Goal: Task Accomplishment & Management: Use online tool/utility

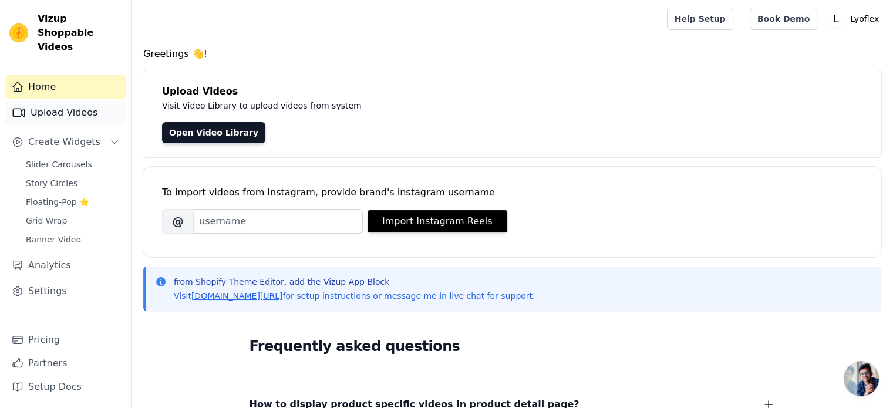
click at [82, 101] on link "Upload Videos" at bounding box center [65, 112] width 121 height 23
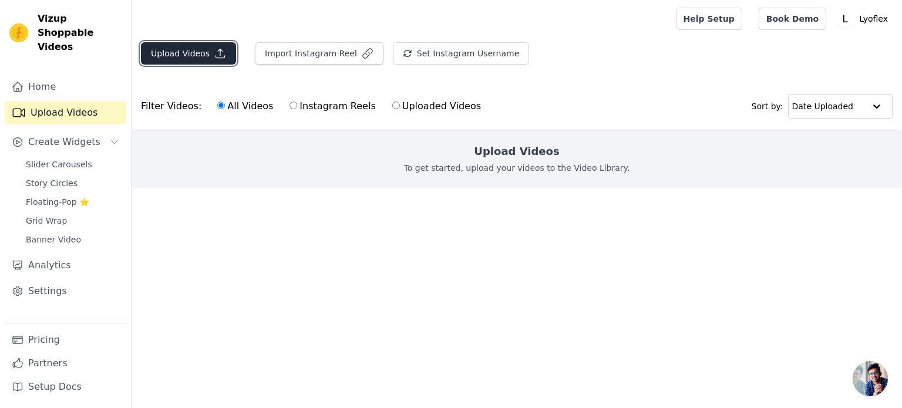
click at [193, 55] on button "Upload Videos" at bounding box center [188, 53] width 95 height 22
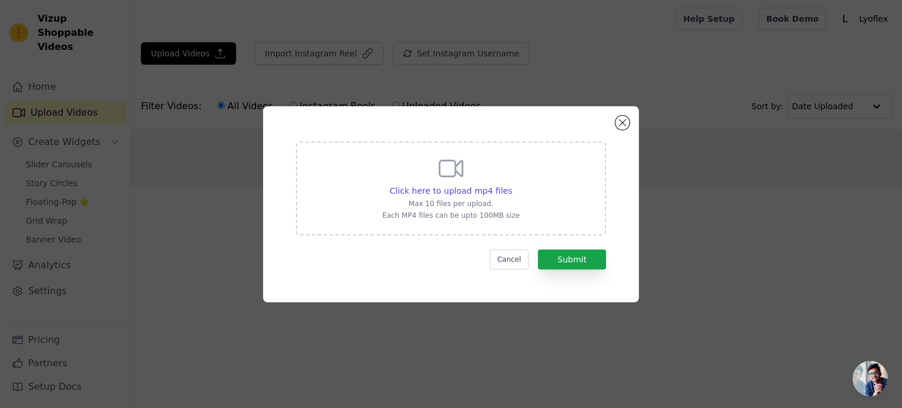
click at [471, 199] on p "Max 10 files per upload." at bounding box center [450, 203] width 137 height 9
click at [511, 185] on input "Click here to upload mp4 files Max 10 files per upload. Each MP4 files can be u…" at bounding box center [511, 184] width 1 height 1
type input "C:\fakepath\gift-honeymooon-trip-travel-wonder-love-marriage-wedding-mydailywar…"
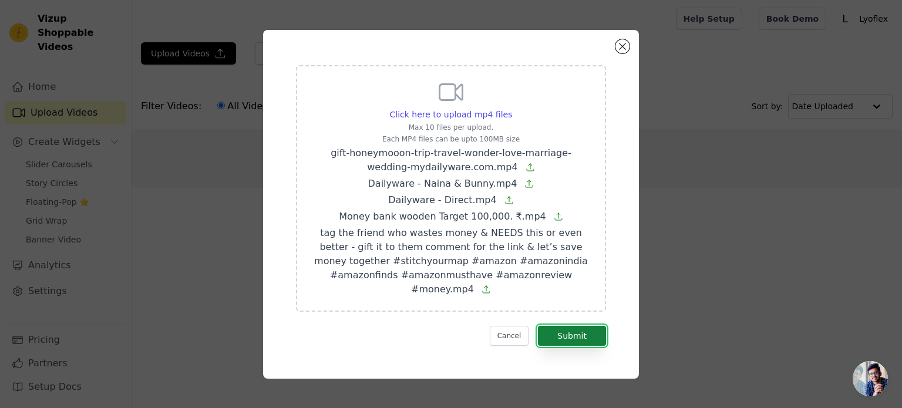
click at [583, 329] on button "Submit" at bounding box center [572, 336] width 68 height 20
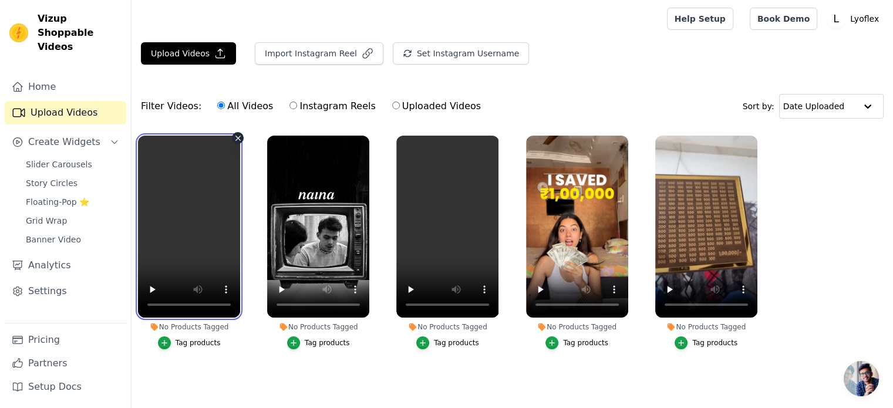
click at [190, 183] on video at bounding box center [189, 227] width 102 height 182
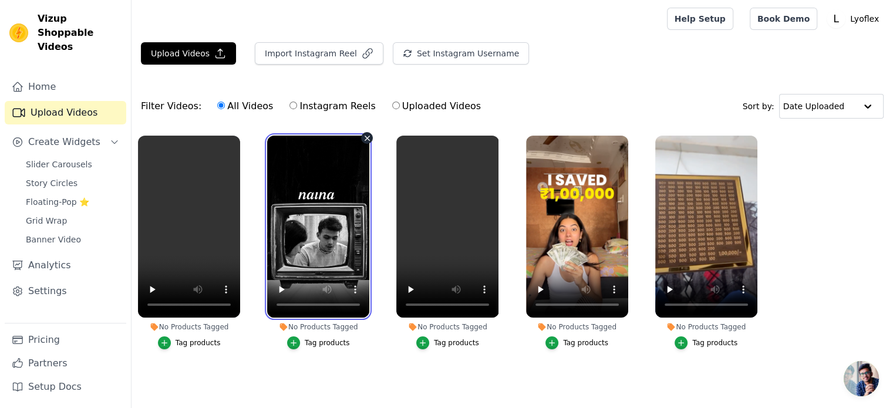
click at [294, 181] on video at bounding box center [318, 227] width 102 height 182
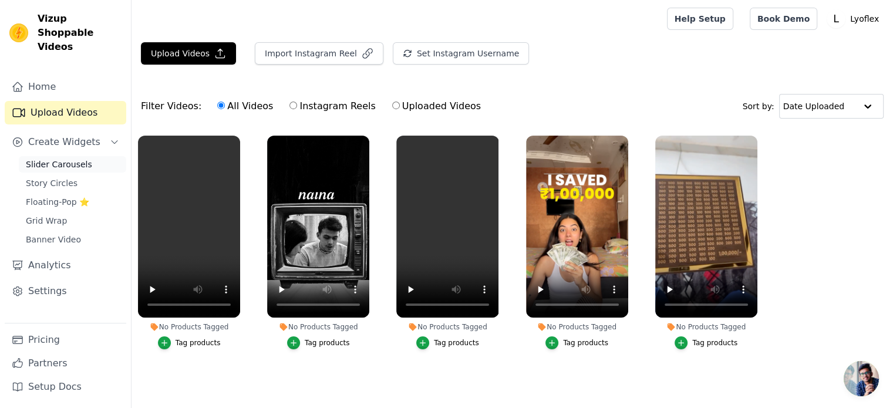
click at [75, 158] on span "Slider Carousels" at bounding box center [59, 164] width 66 height 12
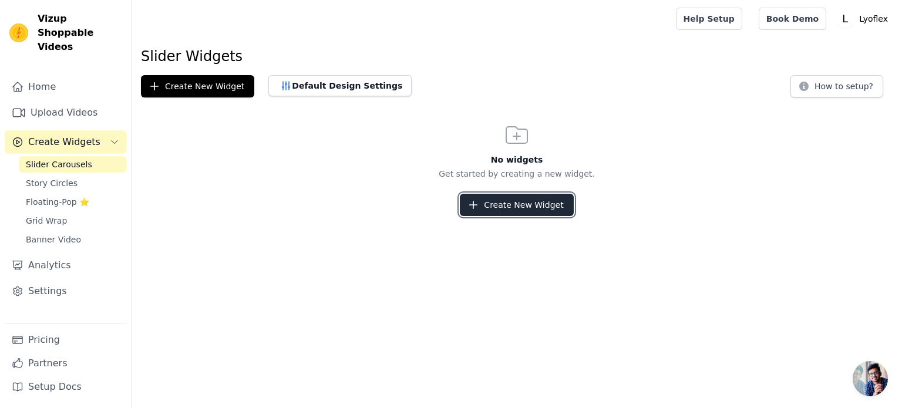
click at [505, 208] on button "Create New Widget" at bounding box center [516, 205] width 113 height 22
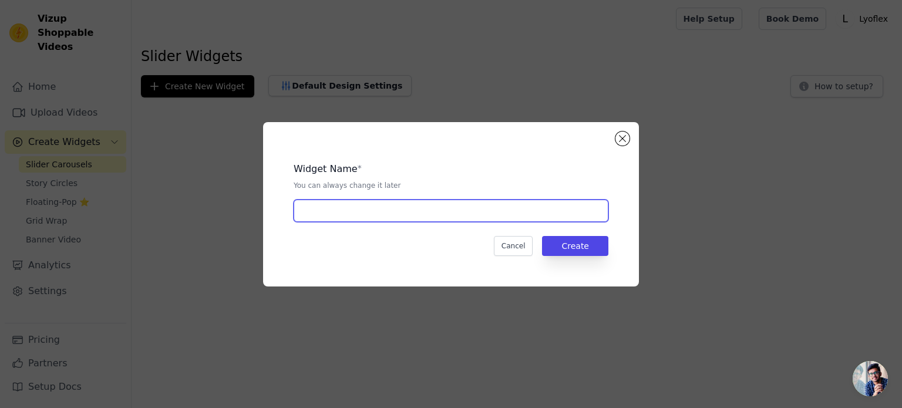
click at [397, 219] on input "text" at bounding box center [450, 211] width 315 height 22
type input "Sliders"
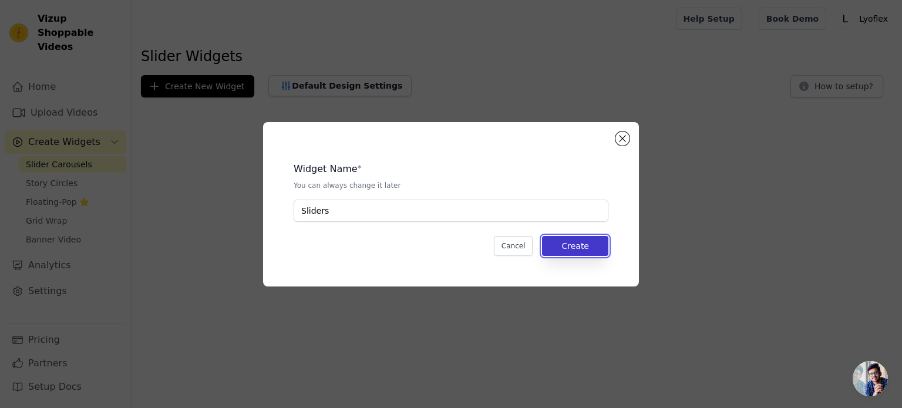
click at [556, 244] on button "Create" at bounding box center [575, 246] width 66 height 20
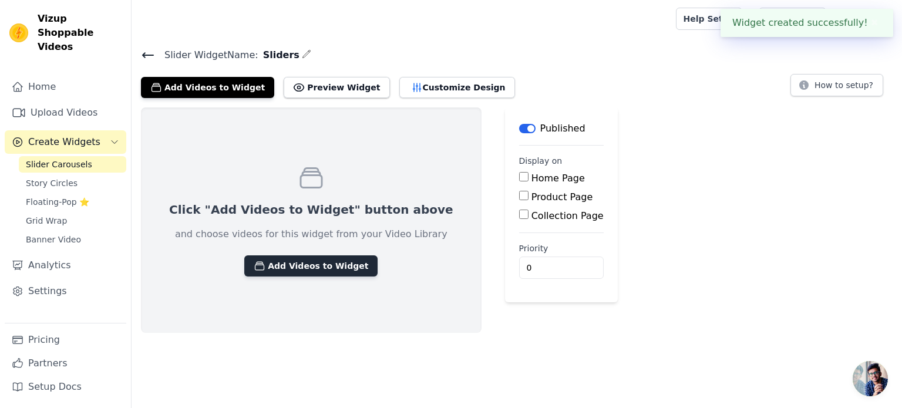
click at [319, 266] on button "Add Videos to Widget" at bounding box center [310, 265] width 133 height 21
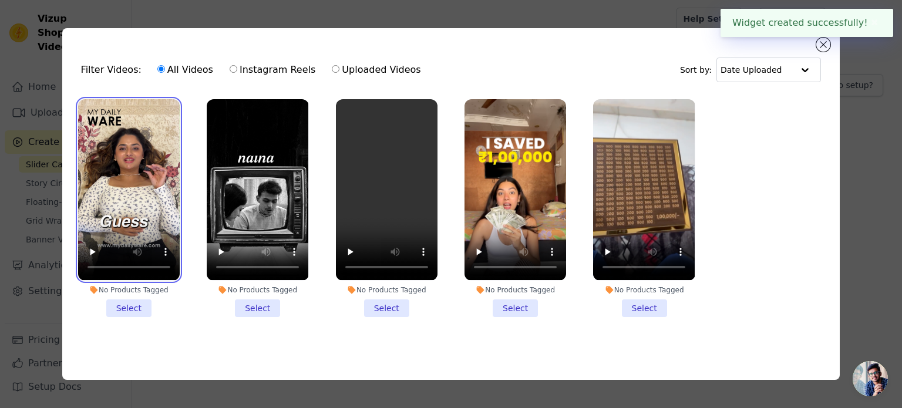
click at [120, 132] on video at bounding box center [129, 189] width 102 height 181
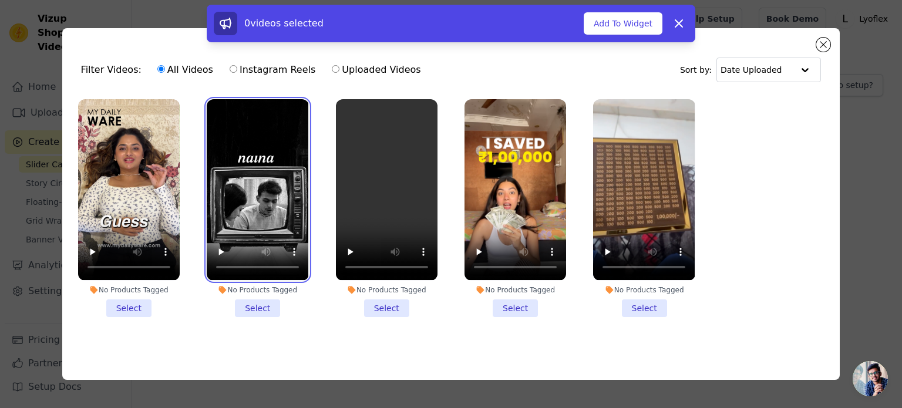
click at [229, 136] on video at bounding box center [258, 189] width 102 height 181
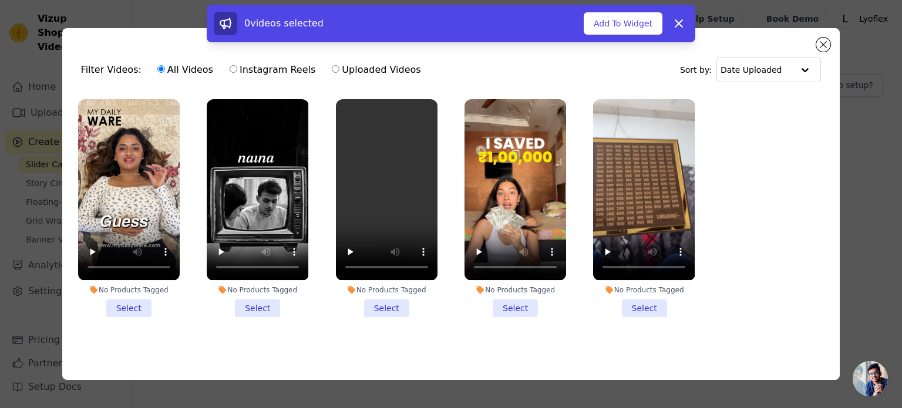
click at [134, 313] on li "No Products Tagged Select" at bounding box center [129, 207] width 102 height 217
click at [0, 0] on input "No Products Tagged Select" at bounding box center [0, 0] width 0 height 0
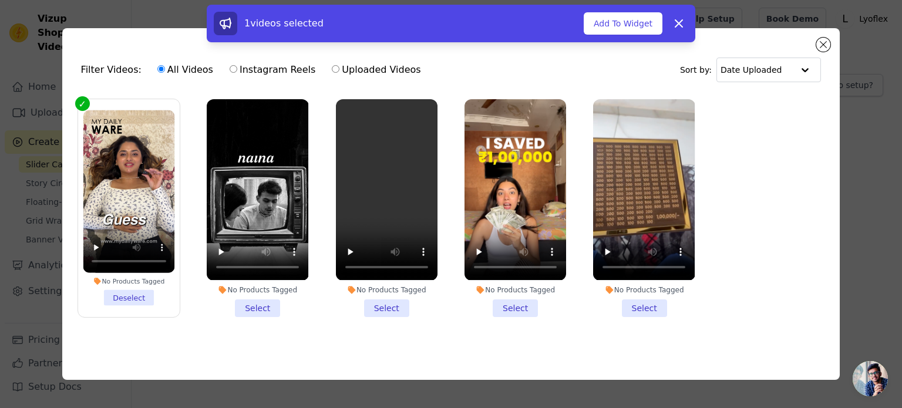
click at [248, 309] on li "No Products Tagged Select" at bounding box center [258, 207] width 102 height 217
click at [0, 0] on input "No Products Tagged Select" at bounding box center [0, 0] width 0 height 0
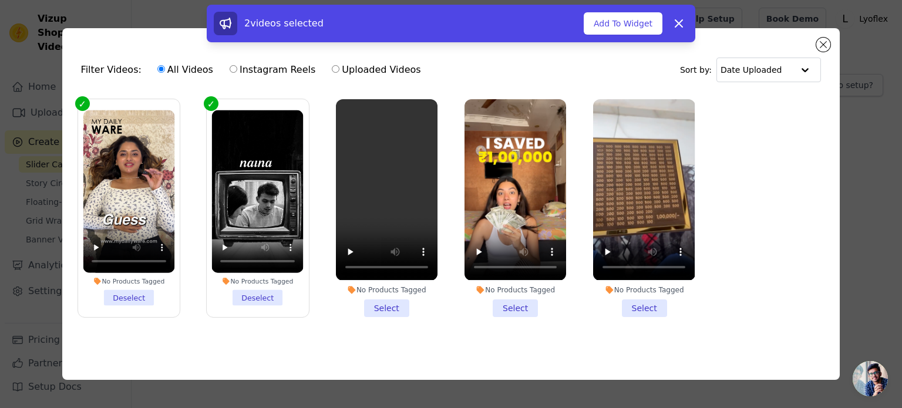
click at [375, 303] on li "No Products Tagged Select" at bounding box center [387, 207] width 102 height 217
click at [0, 0] on input "No Products Tagged Select" at bounding box center [0, 0] width 0 height 0
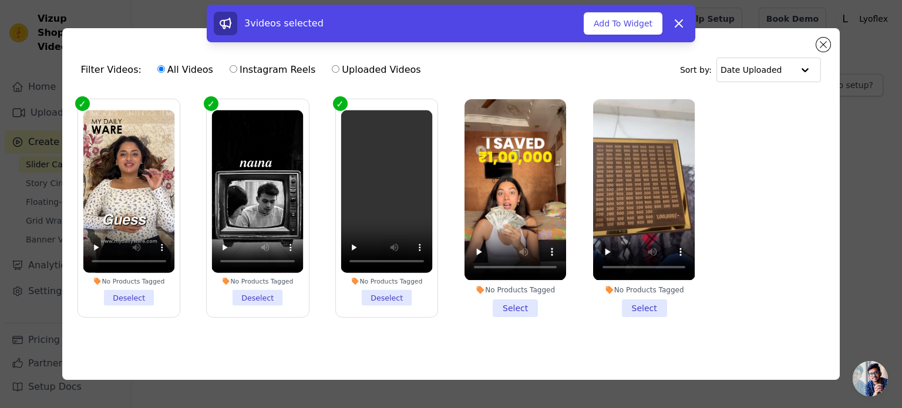
click at [511, 304] on li "No Products Tagged Select" at bounding box center [515, 207] width 102 height 217
click at [0, 0] on input "No Products Tagged Select" at bounding box center [0, 0] width 0 height 0
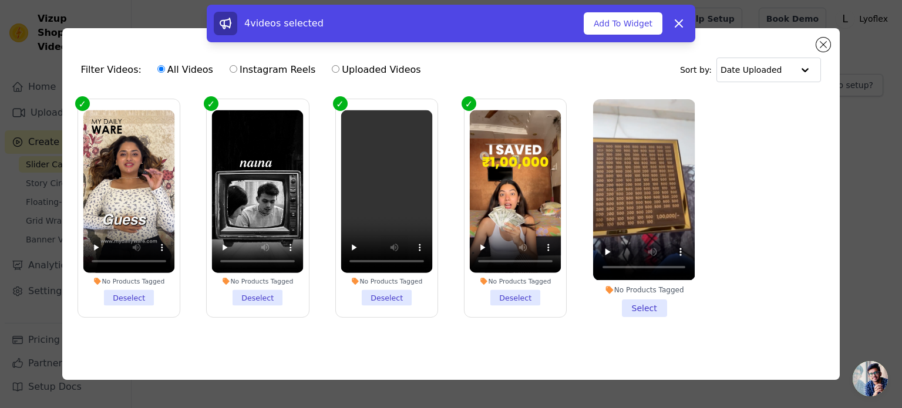
click at [649, 309] on li "No Products Tagged Select" at bounding box center [644, 207] width 102 height 217
click at [0, 0] on input "No Products Tagged Select" at bounding box center [0, 0] width 0 height 0
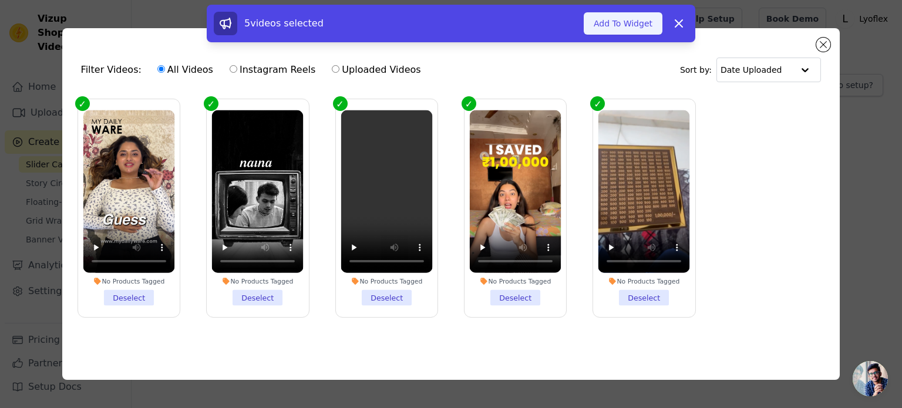
click at [626, 26] on button "Add To Widget" at bounding box center [622, 23] width 79 height 22
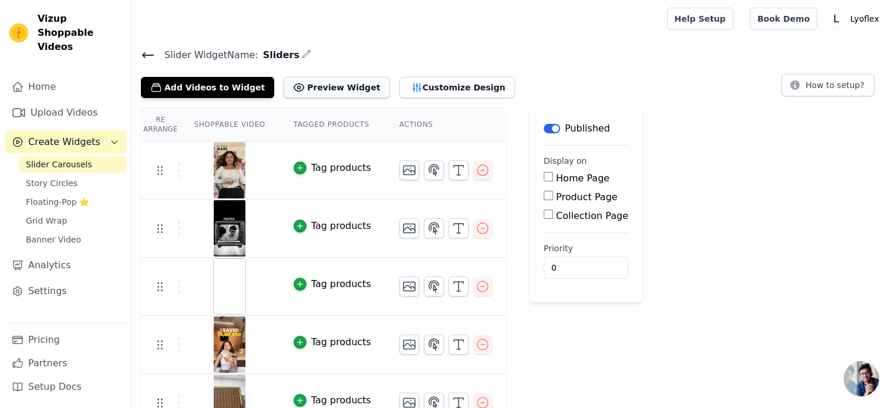
click at [312, 84] on button "Preview Widget" at bounding box center [336, 87] width 106 height 21
click at [141, 58] on icon at bounding box center [148, 55] width 14 height 14
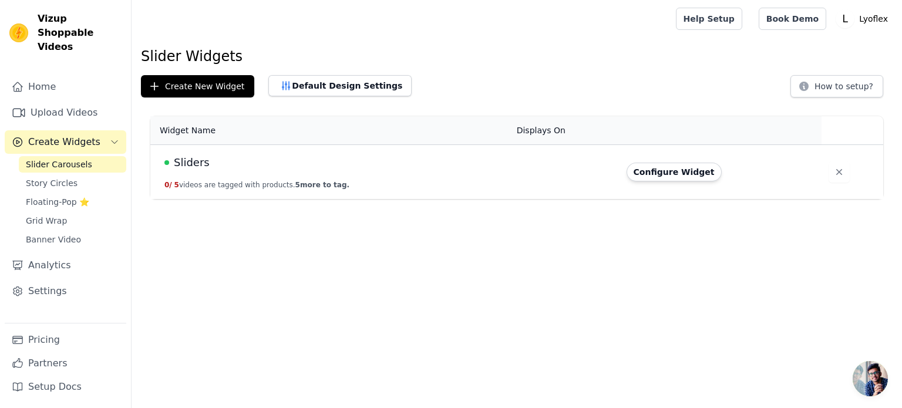
click at [244, 161] on div "Sliders" at bounding box center [333, 162] width 338 height 16
click at [648, 173] on button "Configure Widget" at bounding box center [673, 172] width 95 height 19
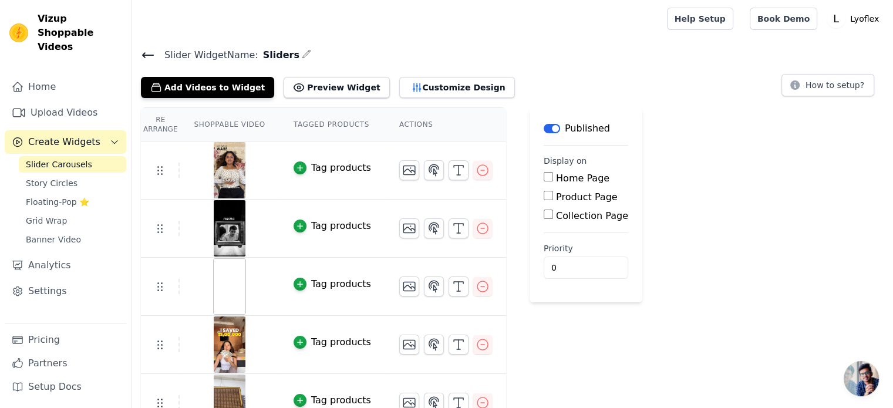
click at [543, 177] on input "Home Page" at bounding box center [547, 176] width 9 height 9
checkbox input "true"
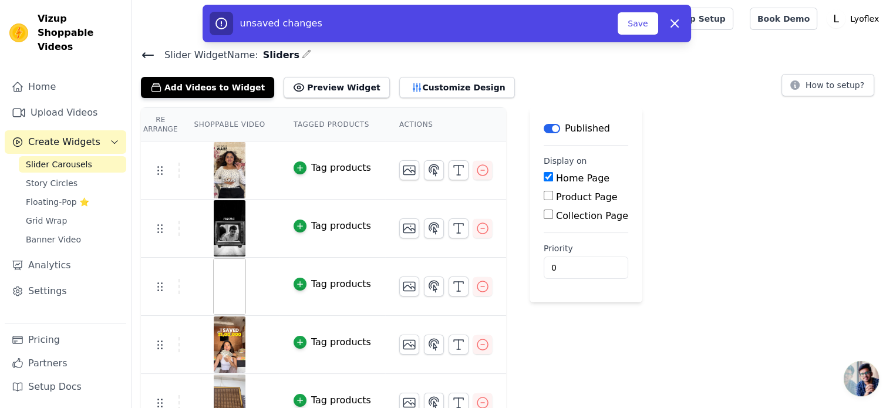
click at [543, 194] on input "Product Page" at bounding box center [547, 195] width 9 height 9
checkbox input "true"
click at [543, 247] on input "Collection Page" at bounding box center [547, 246] width 9 height 9
checkbox input "true"
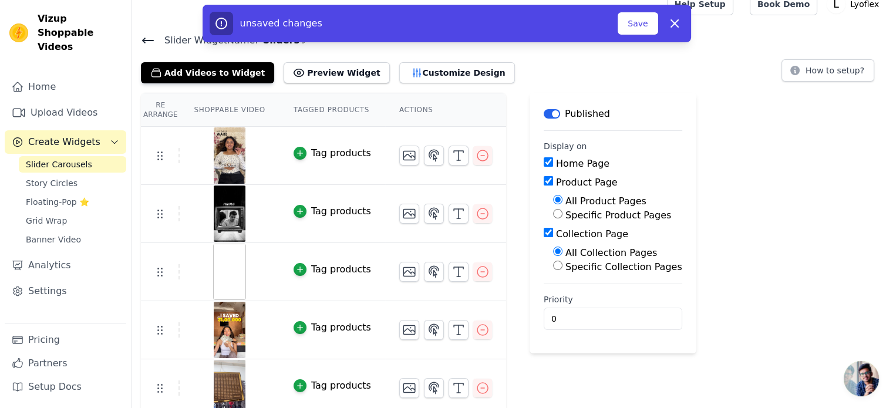
scroll to position [22, 0]
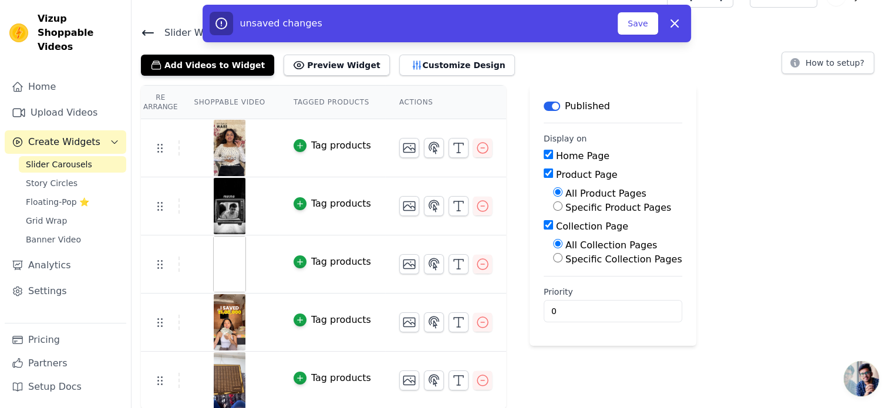
click at [339, 141] on div "Tag products" at bounding box center [341, 146] width 60 height 14
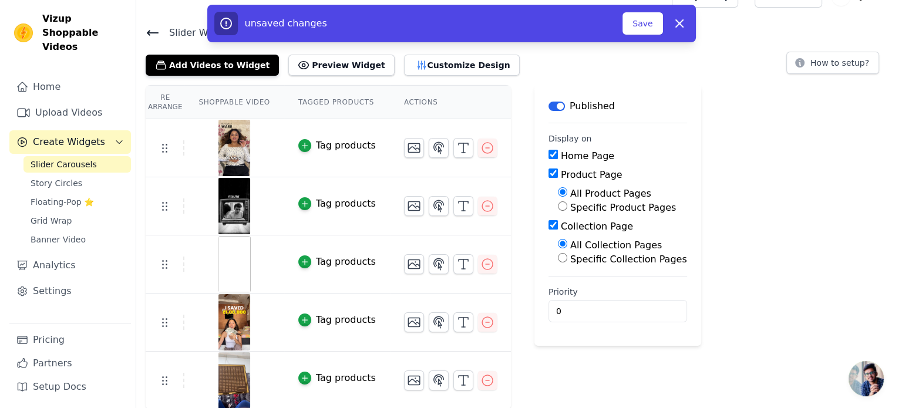
scroll to position [0, 0]
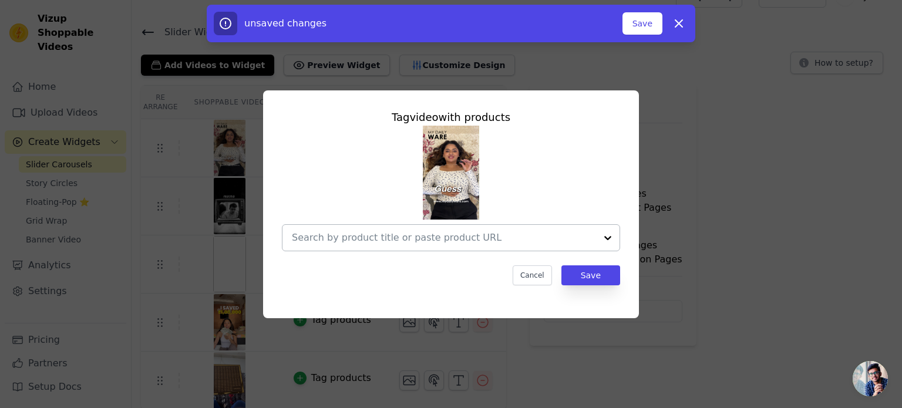
click at [397, 232] on input "text" at bounding box center [444, 238] width 304 height 14
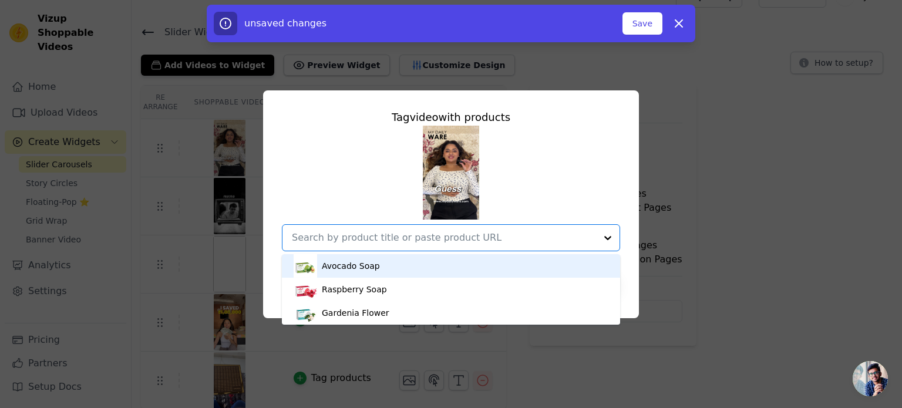
click at [389, 269] on div "Avocado Soap" at bounding box center [450, 265] width 315 height 23
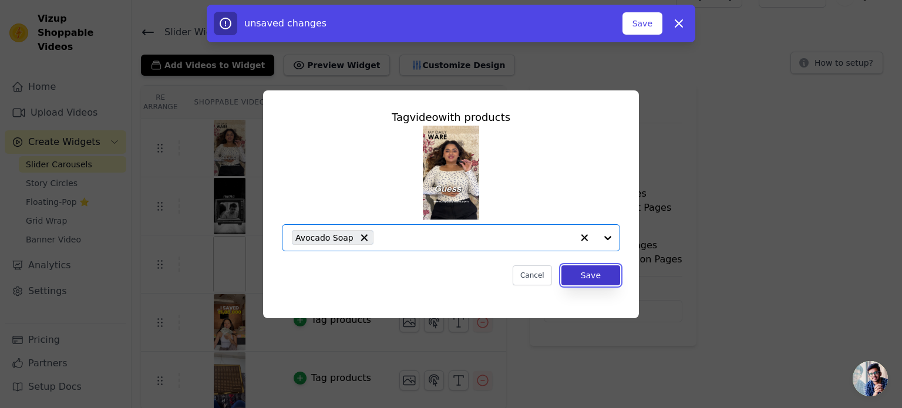
click at [609, 278] on button "Save" at bounding box center [590, 275] width 59 height 20
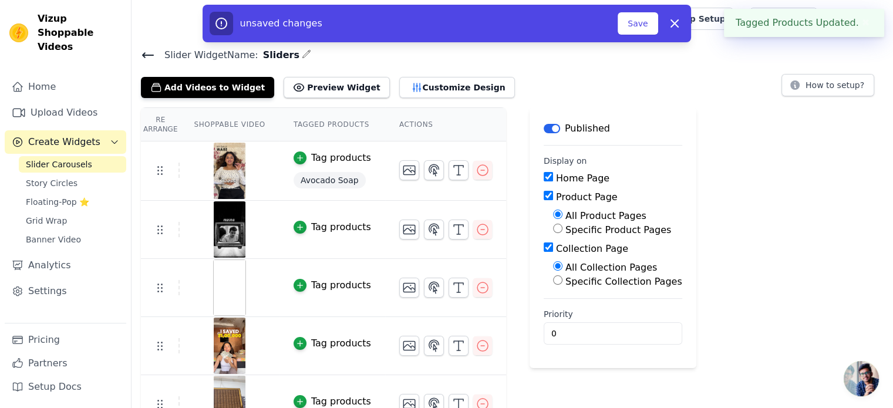
click at [317, 229] on div "Tag products" at bounding box center [341, 227] width 60 height 14
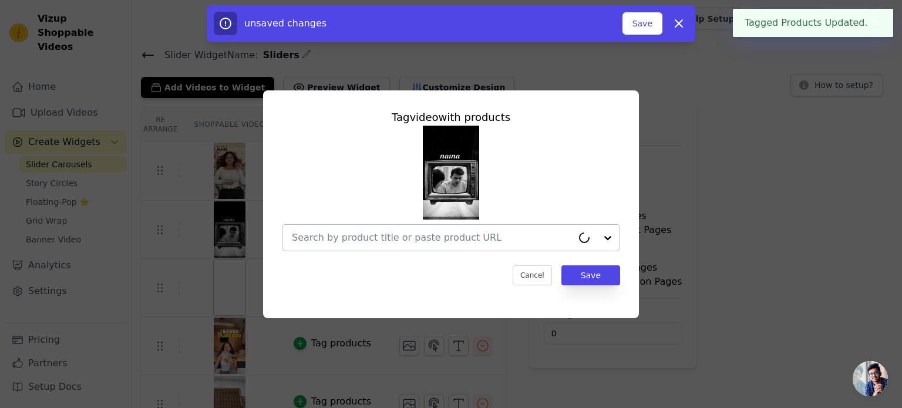
click at [383, 238] on input "text" at bounding box center [432, 238] width 281 height 14
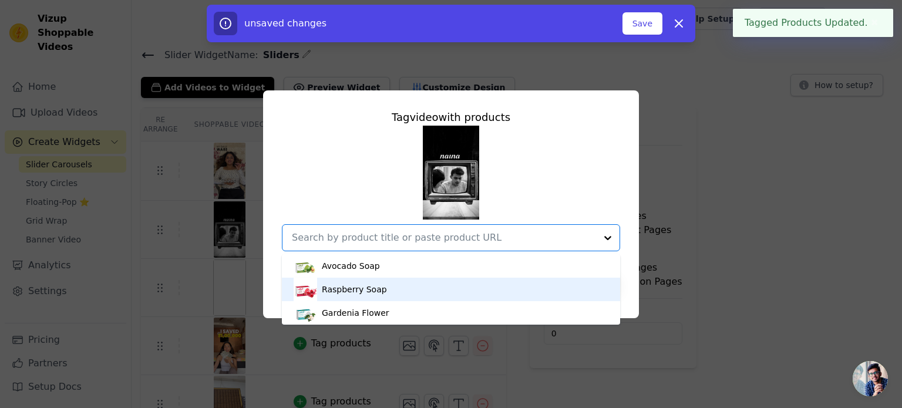
click at [356, 291] on div "Raspberry Soap" at bounding box center [354, 289] width 65 height 12
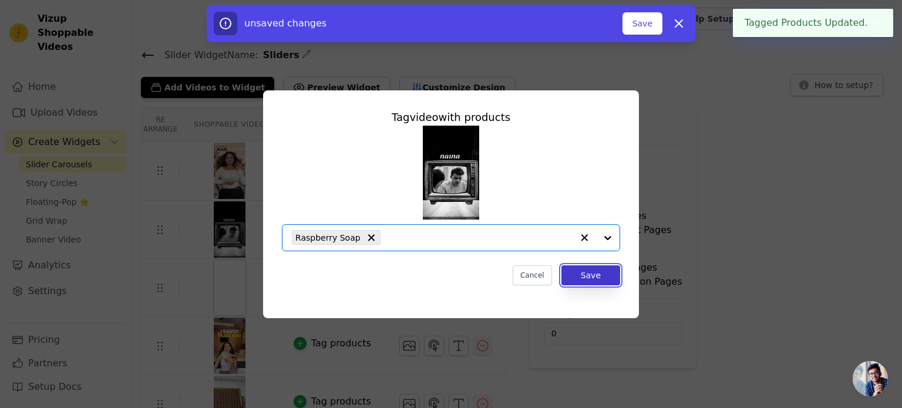
click at [595, 279] on button "Save" at bounding box center [590, 275] width 59 height 20
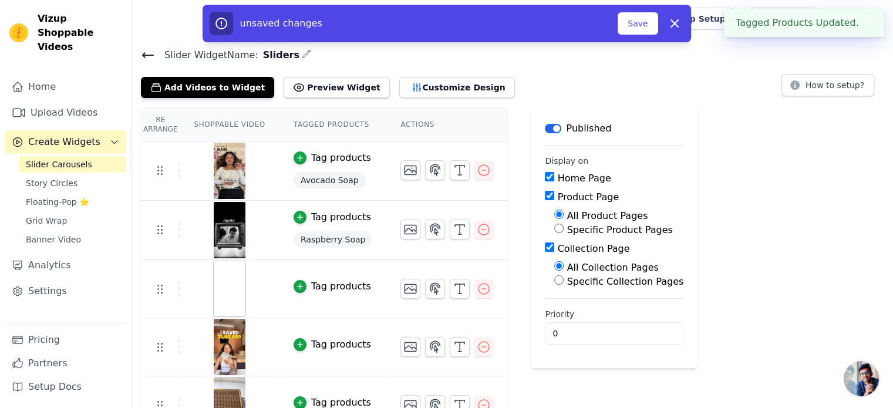
click at [350, 283] on div "Tag products" at bounding box center [341, 286] width 60 height 14
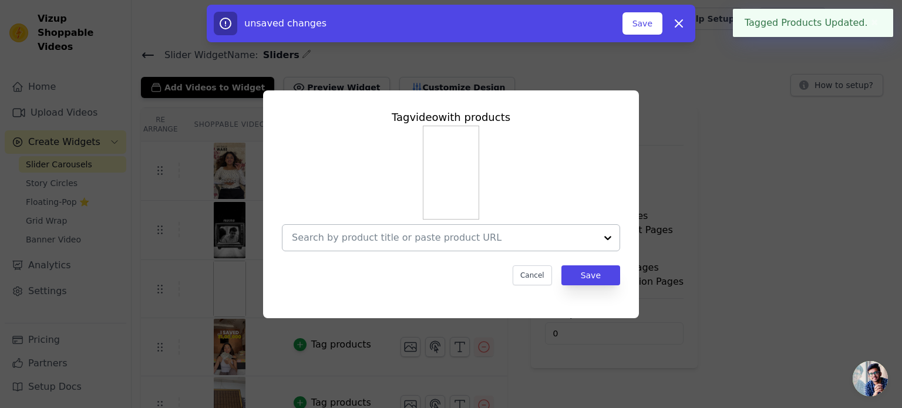
click at [440, 237] on input "text" at bounding box center [444, 238] width 304 height 14
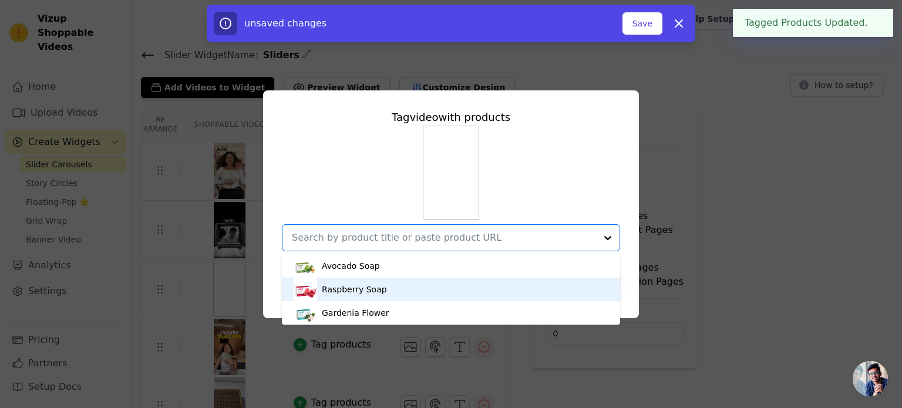
click at [369, 310] on div "Gardenia Flower" at bounding box center [355, 313] width 67 height 12
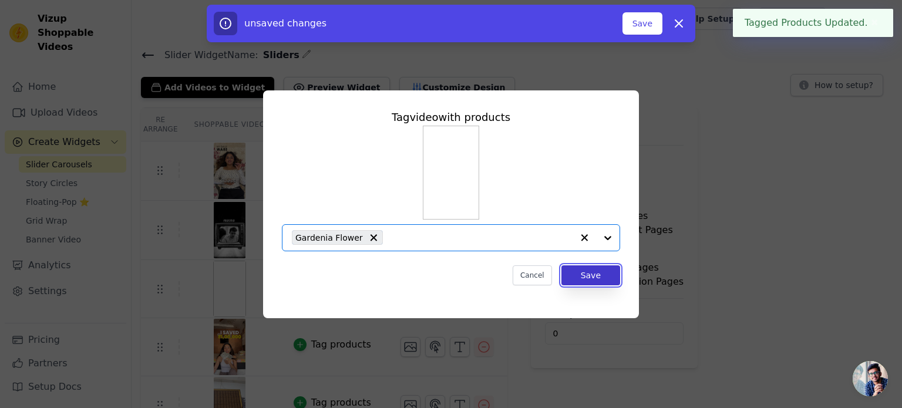
click at [586, 279] on button "Save" at bounding box center [590, 275] width 59 height 20
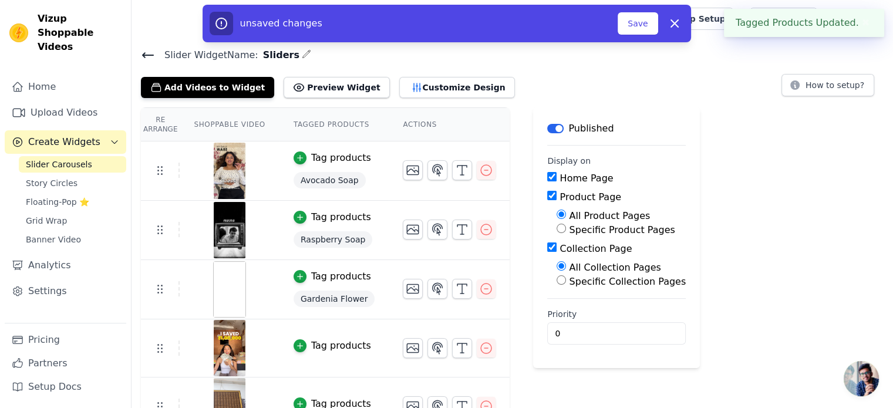
scroll to position [26, 0]
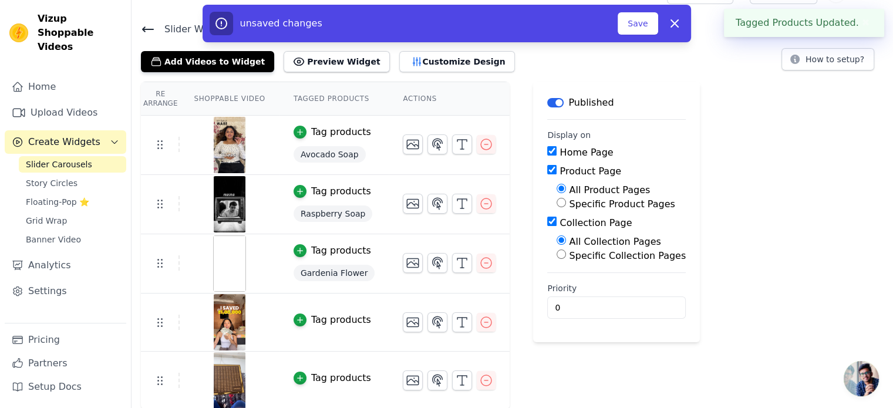
click at [311, 313] on div "Tag products" at bounding box center [341, 320] width 60 height 14
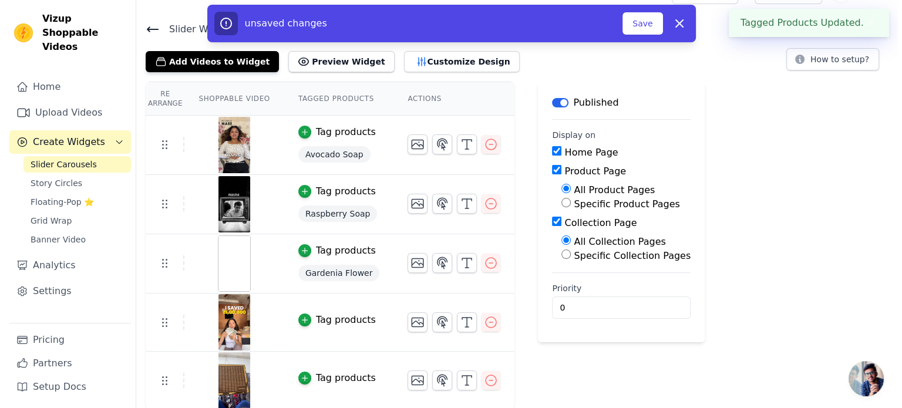
scroll to position [0, 0]
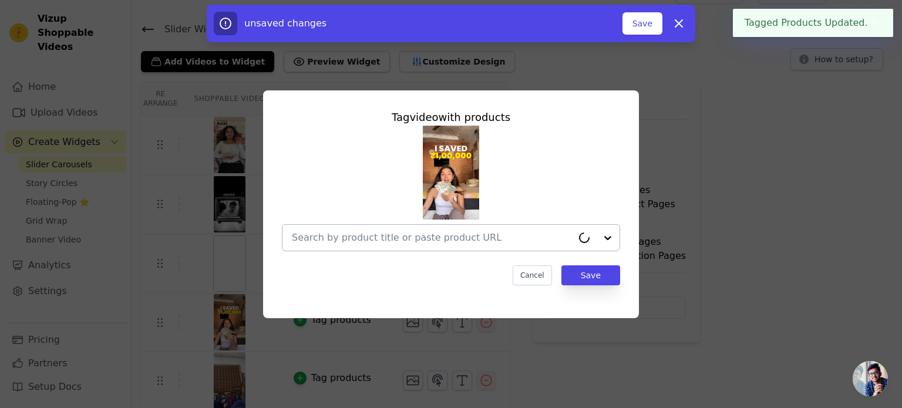
click at [493, 237] on input "text" at bounding box center [432, 238] width 281 height 14
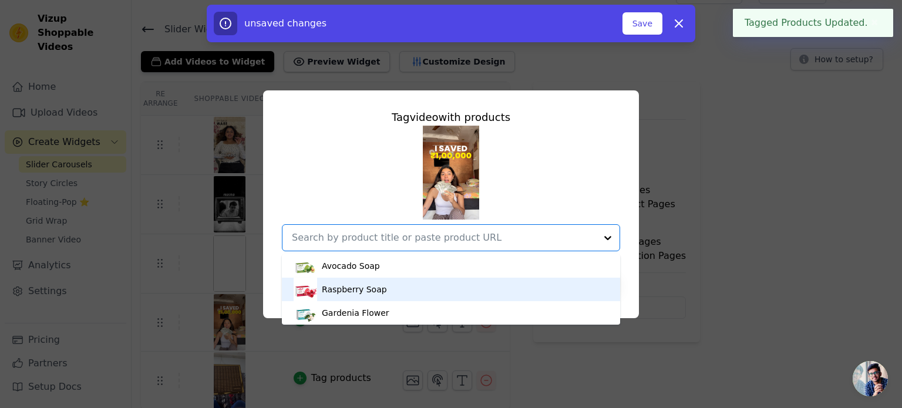
click at [406, 293] on div "Raspberry Soap" at bounding box center [450, 289] width 315 height 23
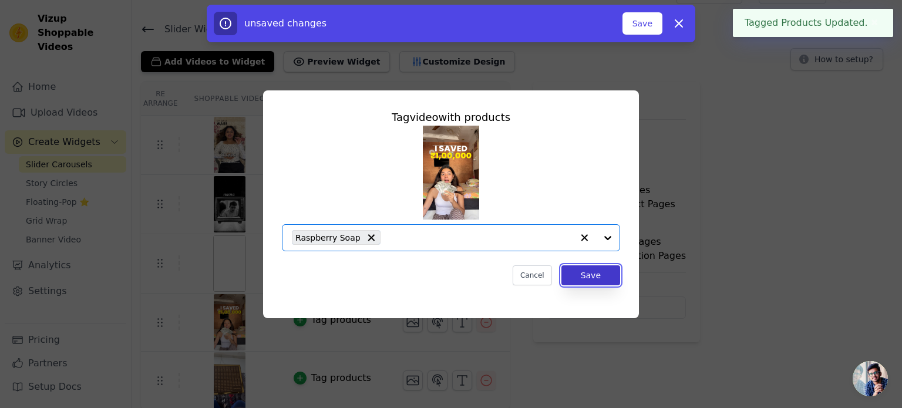
click at [617, 272] on button "Save" at bounding box center [590, 275] width 59 height 20
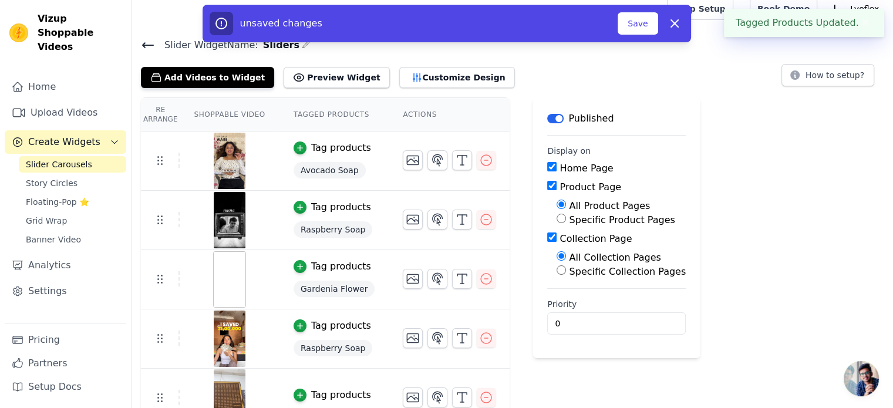
scroll to position [27, 0]
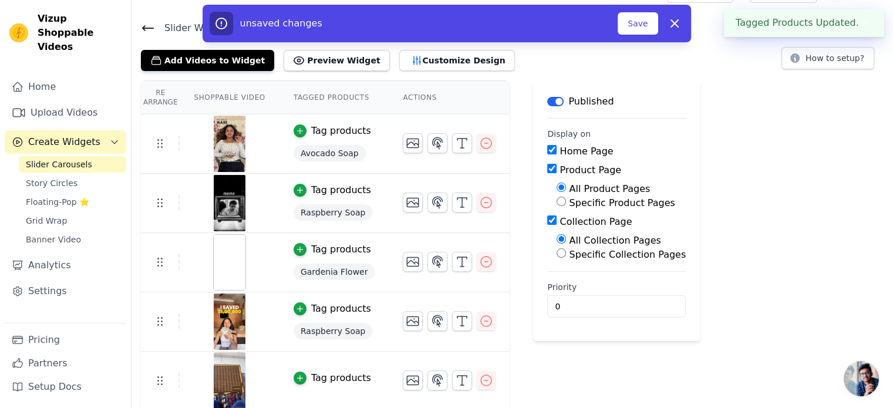
click at [328, 374] on div "Tag products" at bounding box center [341, 378] width 60 height 14
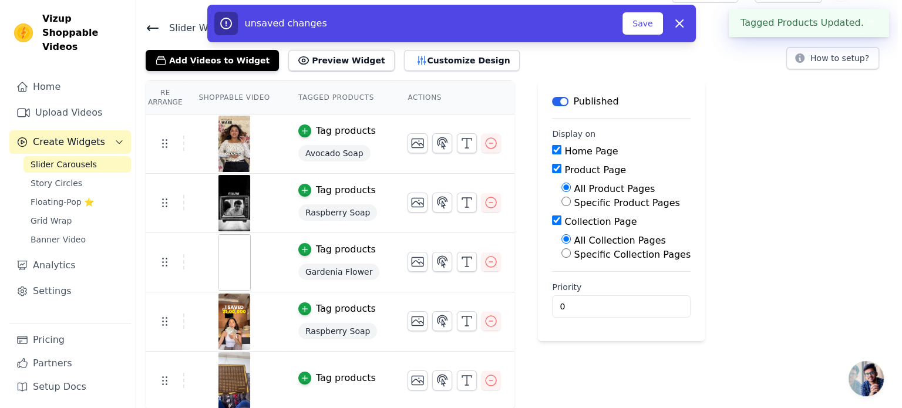
scroll to position [0, 0]
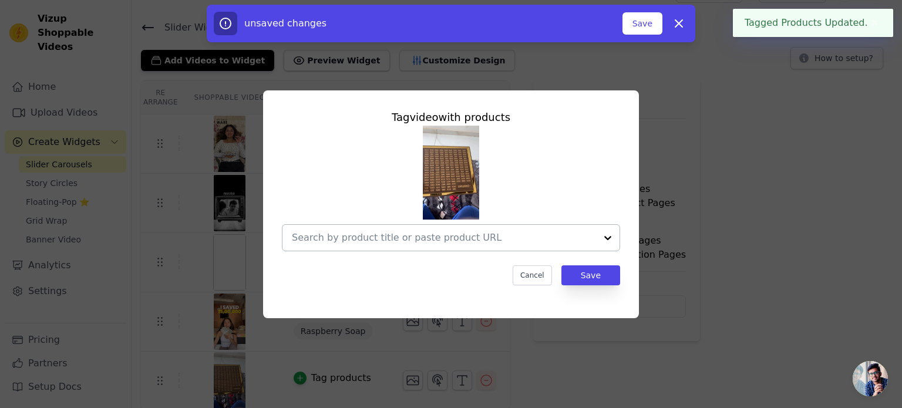
click at [427, 249] on div at bounding box center [444, 238] width 304 height 26
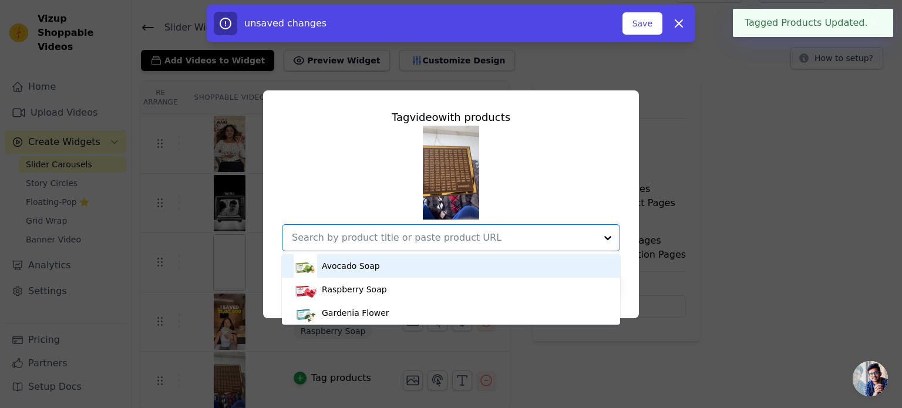
click at [382, 269] on div "Avocado Soap" at bounding box center [450, 265] width 315 height 23
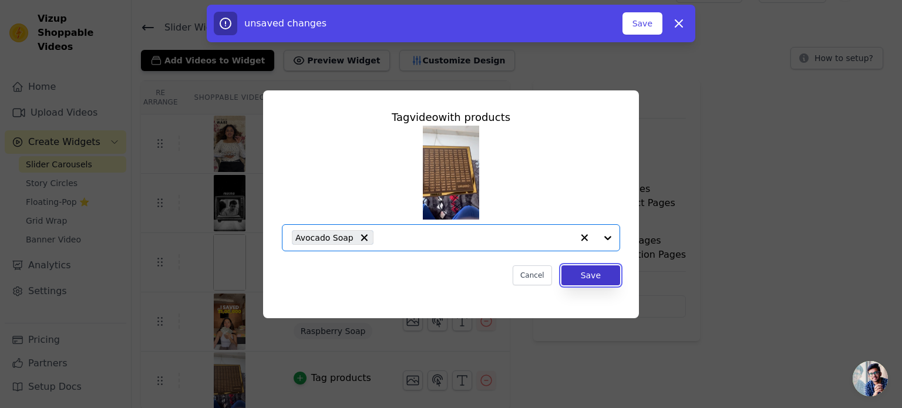
click at [595, 278] on button "Save" at bounding box center [590, 275] width 59 height 20
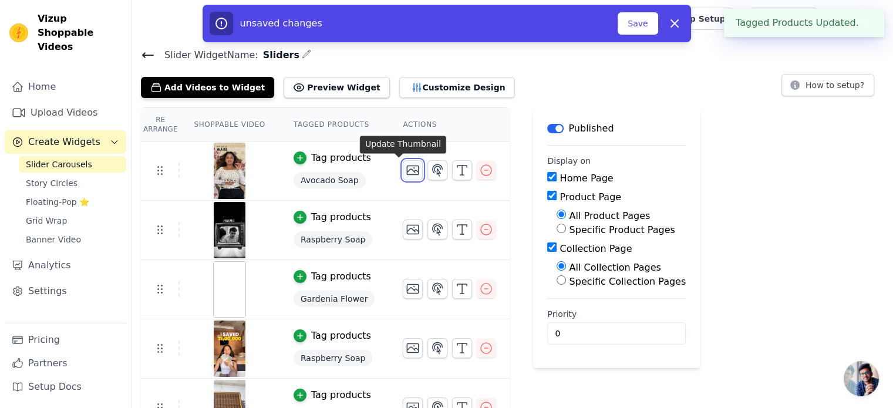
click at [406, 169] on icon "button" at bounding box center [413, 170] width 14 height 14
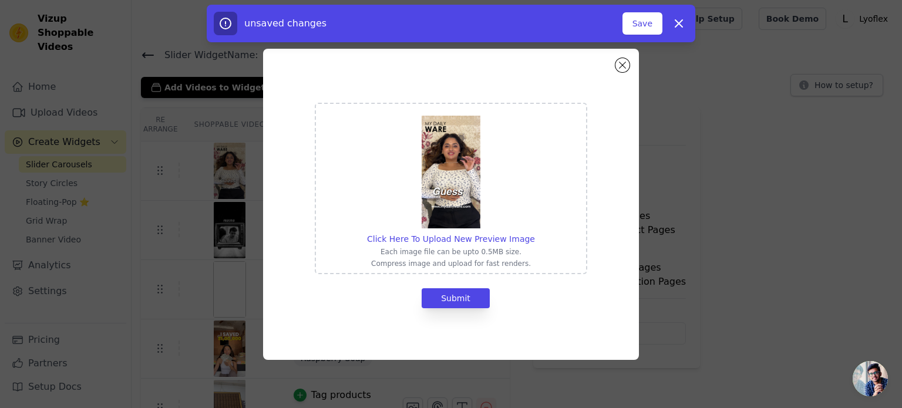
click at [616, 70] on div "Click Here To Upload New Preview Image Each image file can be upto 0.5MB size. …" at bounding box center [451, 204] width 338 height 274
click at [623, 63] on button "Close modal" at bounding box center [622, 65] width 14 height 14
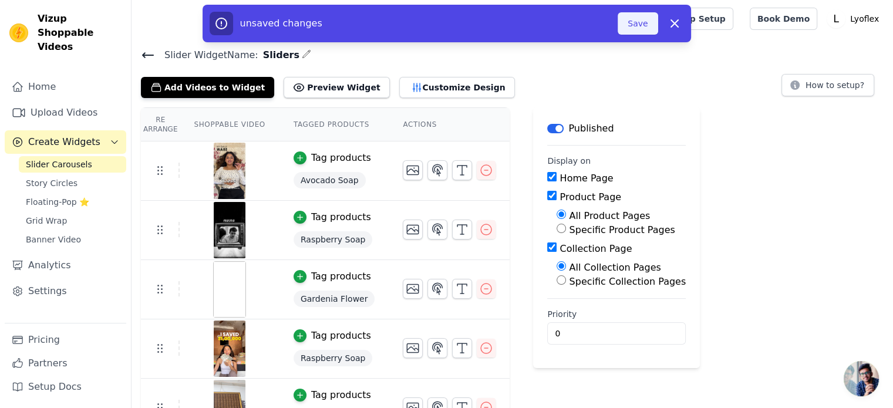
click at [638, 30] on button "Save" at bounding box center [637, 23] width 40 height 22
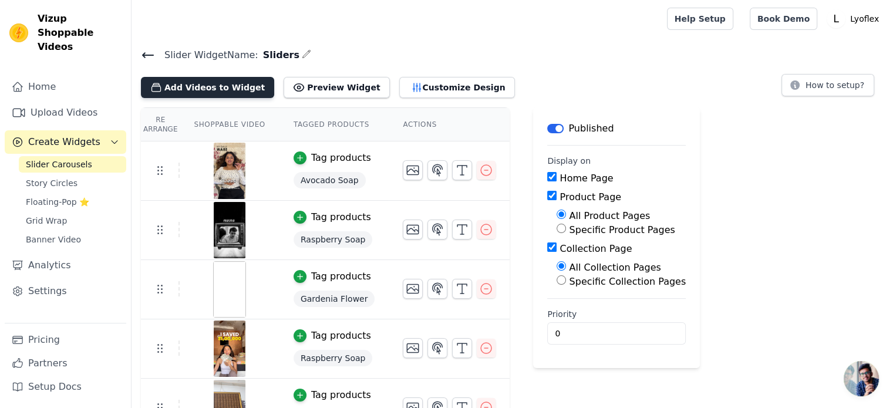
click at [232, 89] on button "Add Videos to Widget" at bounding box center [207, 87] width 133 height 21
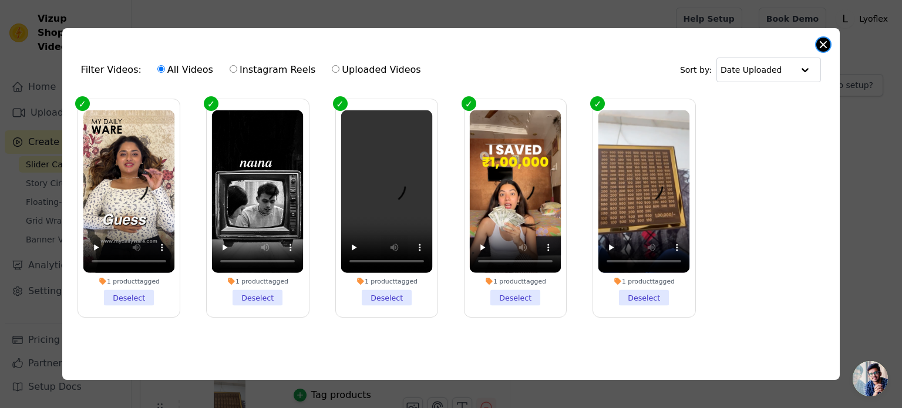
click at [825, 44] on button "Close modal" at bounding box center [823, 45] width 14 height 14
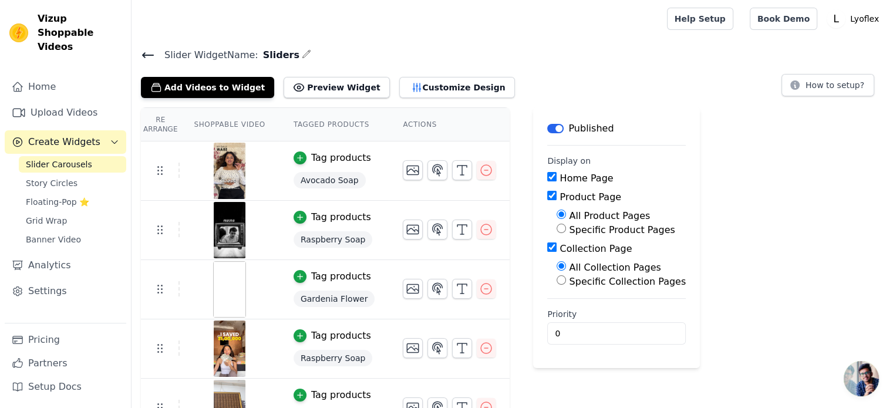
click at [92, 156] on link "Slider Carousels" at bounding box center [72, 164] width 107 height 16
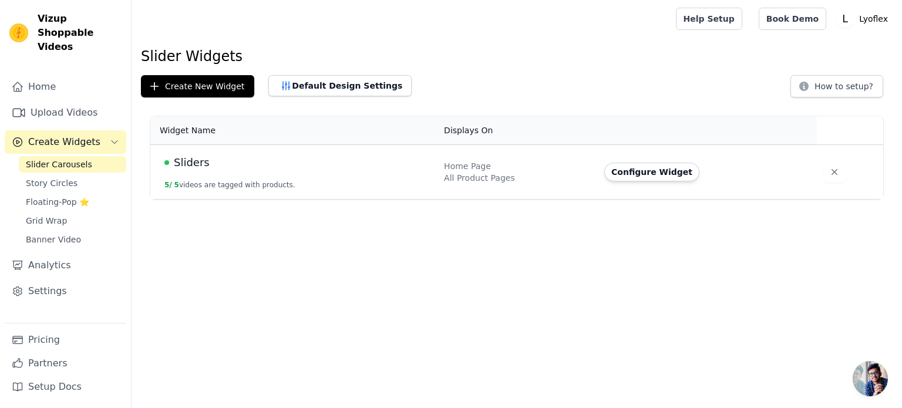
click at [301, 179] on td "Sliders 5 / 5 videos are tagged with products." at bounding box center [293, 172] width 286 height 55
click at [620, 170] on button "Configure Widget" at bounding box center [651, 172] width 95 height 19
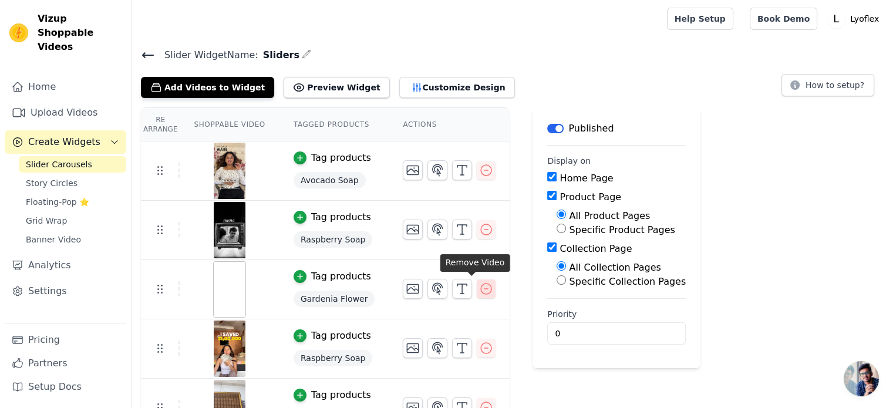
click at [479, 286] on icon "button" at bounding box center [486, 289] width 14 height 14
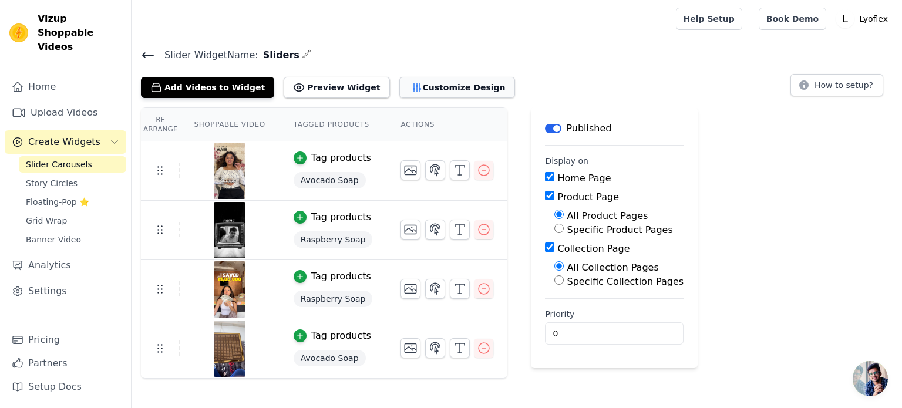
click at [403, 86] on button "Customize Design" at bounding box center [457, 87] width 116 height 21
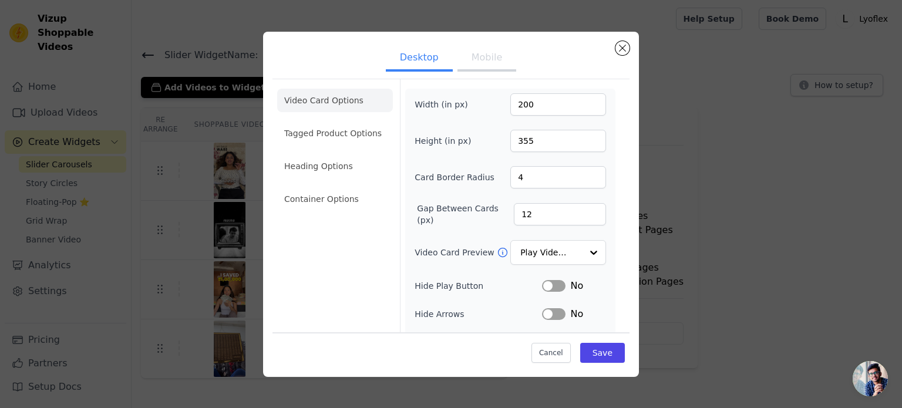
click at [332, 132] on li "Tagged Product Options" at bounding box center [335, 132] width 116 height 23
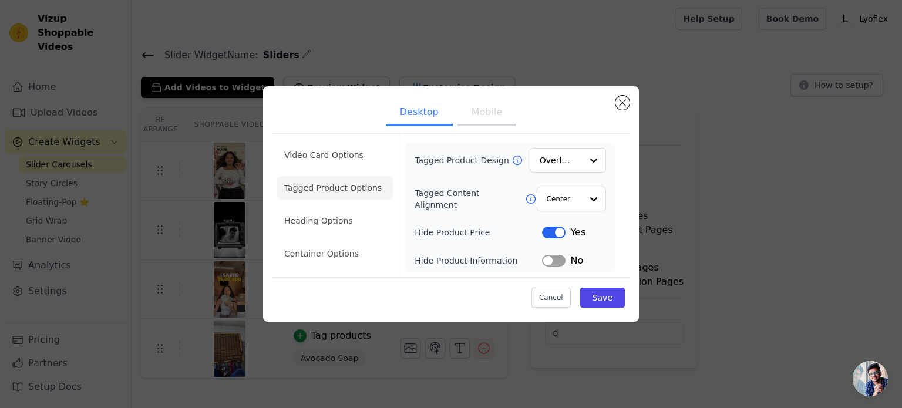
click at [556, 231] on button "Label" at bounding box center [553, 233] width 23 height 12
click at [350, 220] on li "Heading Options" at bounding box center [335, 220] width 116 height 23
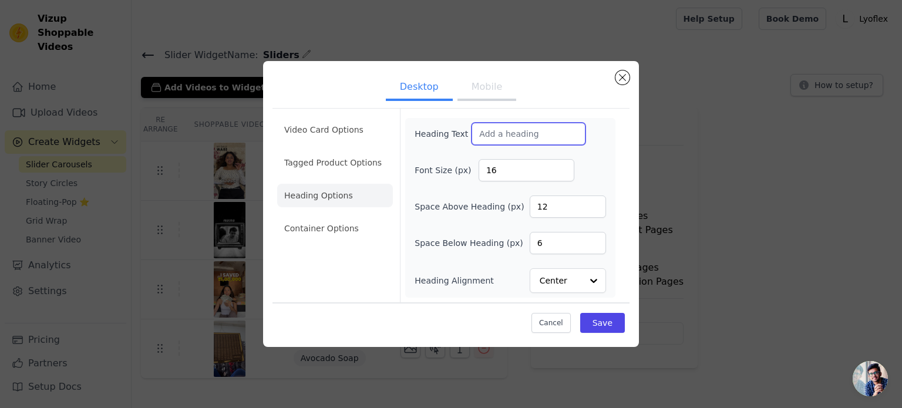
click at [496, 136] on input "Heading Text" at bounding box center [528, 134] width 114 height 22
type input "Shop by Video"
click at [506, 173] on input "16" at bounding box center [526, 170] width 96 height 22
type input "24"
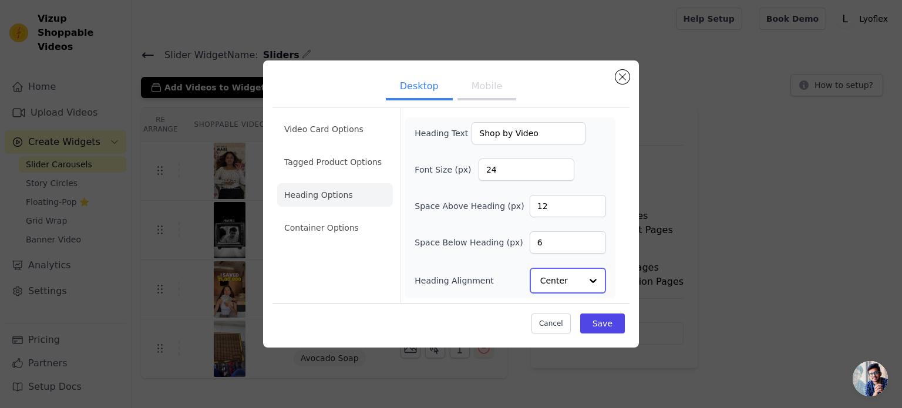
click at [579, 280] on input "Heading Alignment" at bounding box center [560, 280] width 41 height 23
click at [569, 251] on div "Left" at bounding box center [565, 252] width 73 height 25
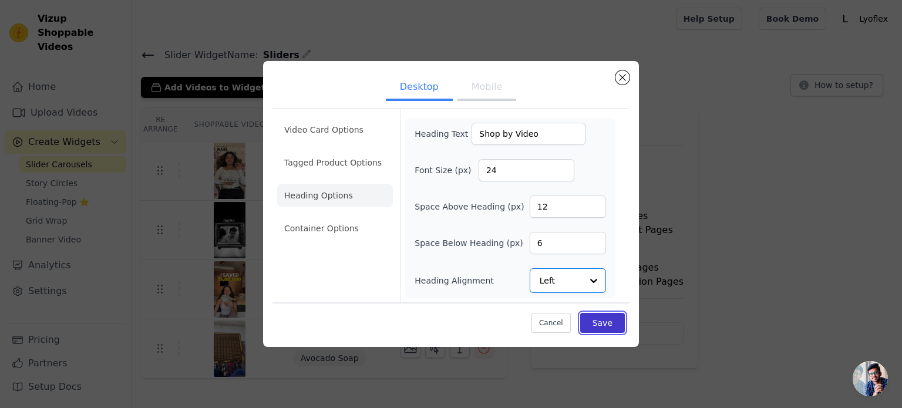
click at [598, 320] on button "Save" at bounding box center [602, 323] width 45 height 20
